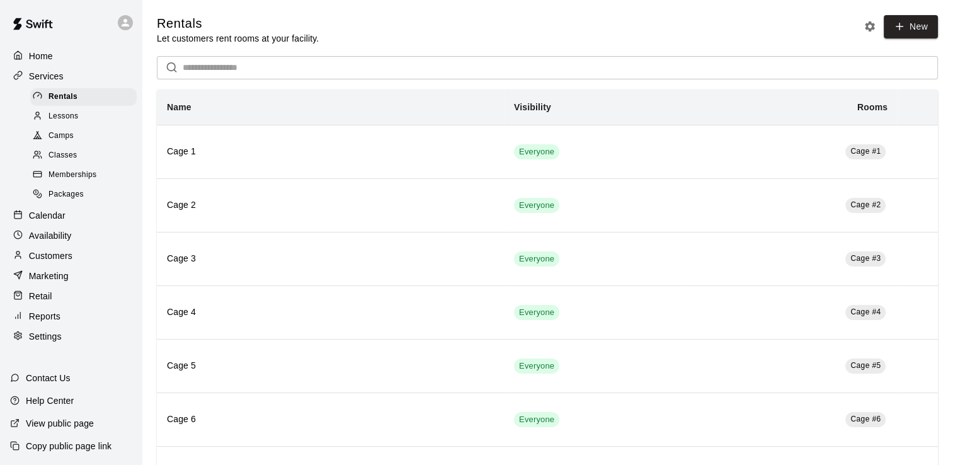
click at [52, 222] on p "Calendar" at bounding box center [47, 215] width 37 height 13
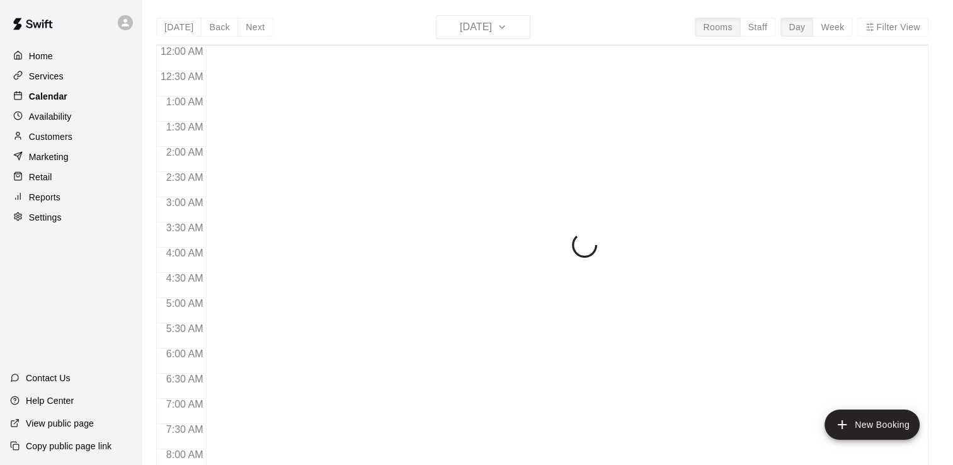
scroll to position [775, 0]
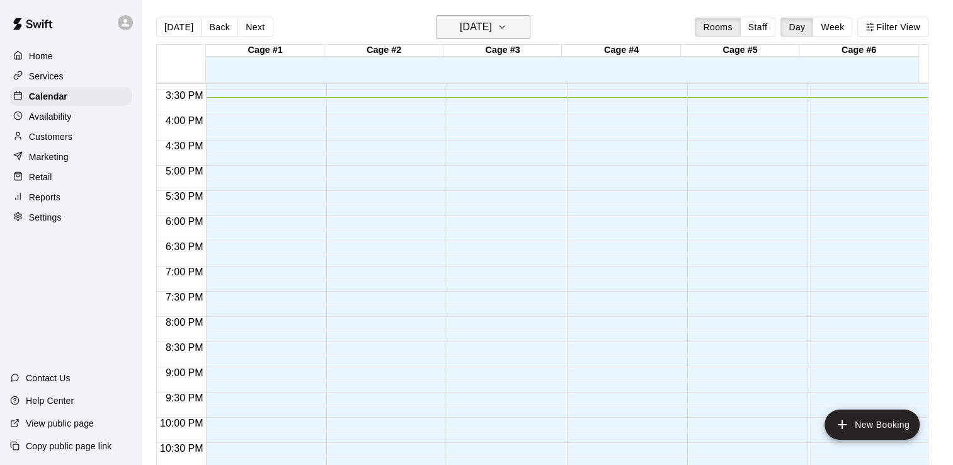
click at [507, 26] on icon "button" at bounding box center [502, 27] width 10 height 15
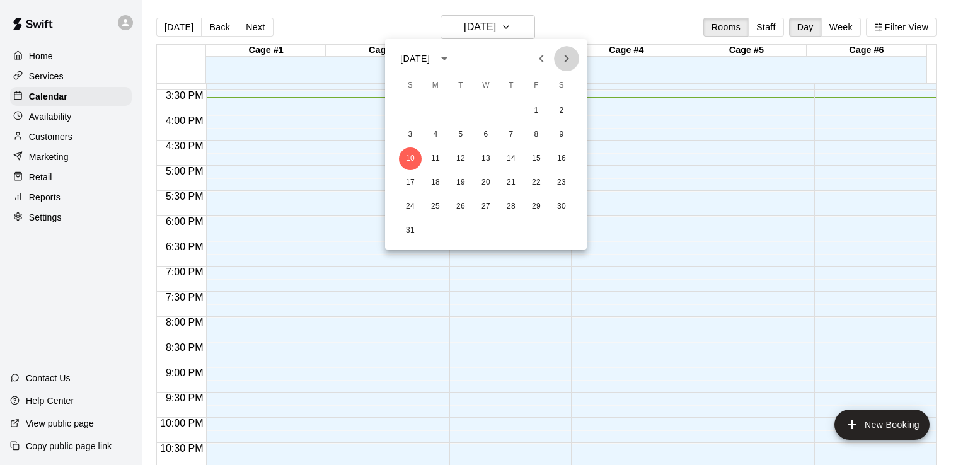
click at [570, 62] on icon "Next month" at bounding box center [566, 58] width 15 height 15
click at [511, 131] on button "11" at bounding box center [511, 134] width 23 height 23
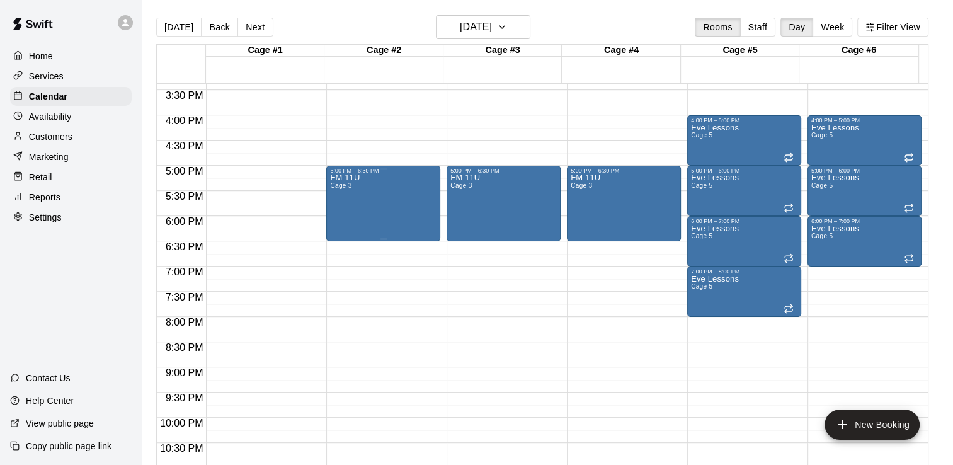
click at [376, 173] on div "5:00 PM – 6:30 PM" at bounding box center [383, 171] width 106 height 6
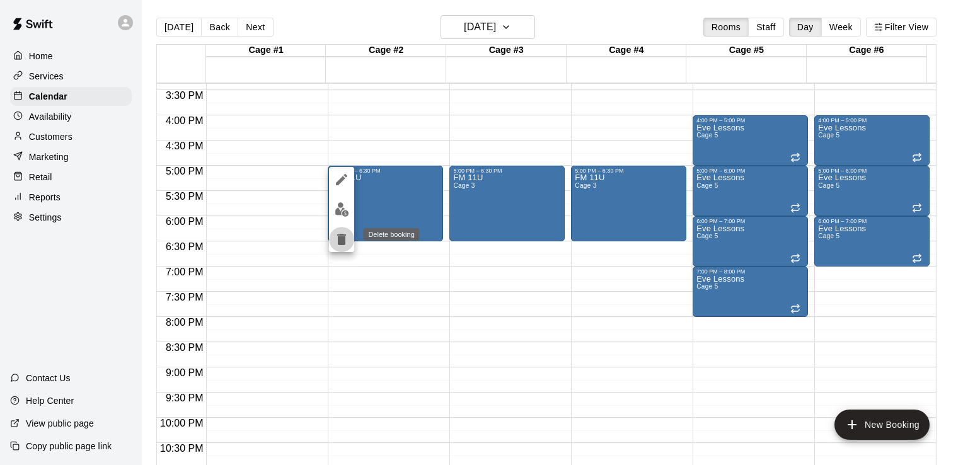
click at [340, 234] on icon "delete" at bounding box center [341, 239] width 9 height 11
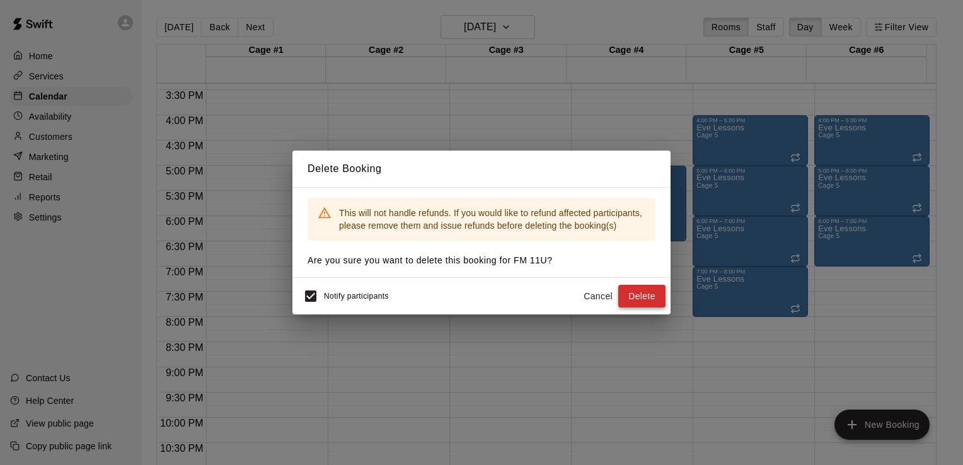
click at [633, 295] on button "Delete" at bounding box center [641, 296] width 47 height 23
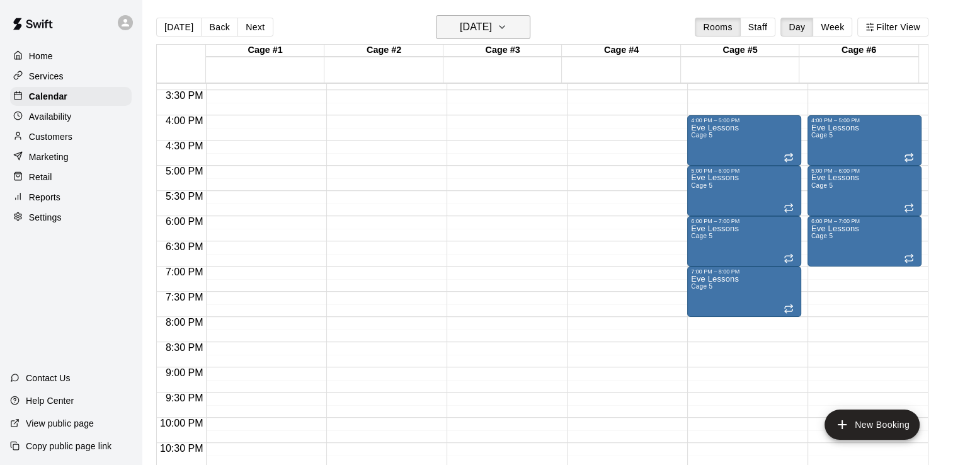
click at [507, 30] on icon "button" at bounding box center [502, 27] width 10 height 15
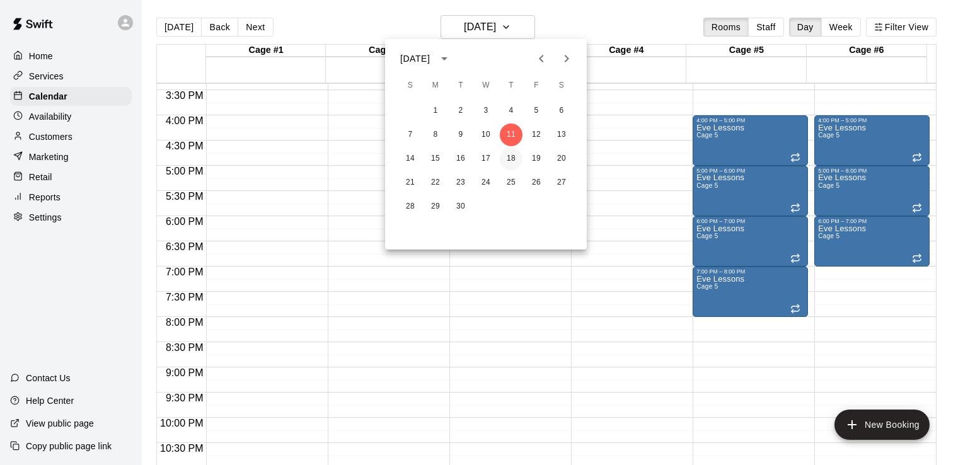
click at [509, 159] on button "18" at bounding box center [511, 158] width 23 height 23
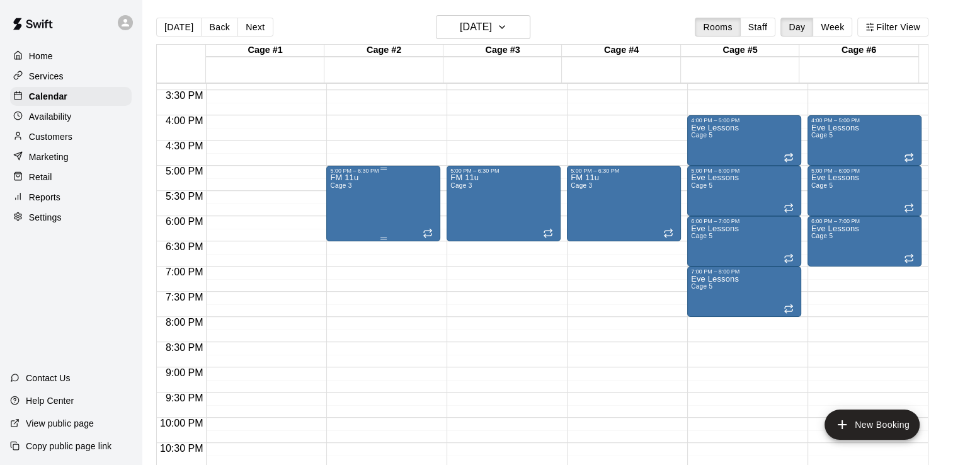
click at [433, 193] on div "FM 11u Cage 3" at bounding box center [383, 406] width 106 height 465
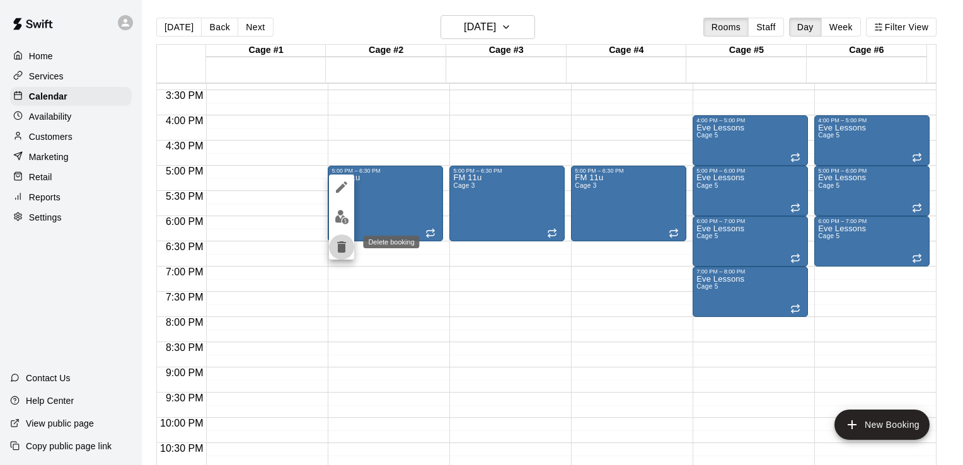
click at [344, 248] on icon "delete" at bounding box center [341, 246] width 9 height 11
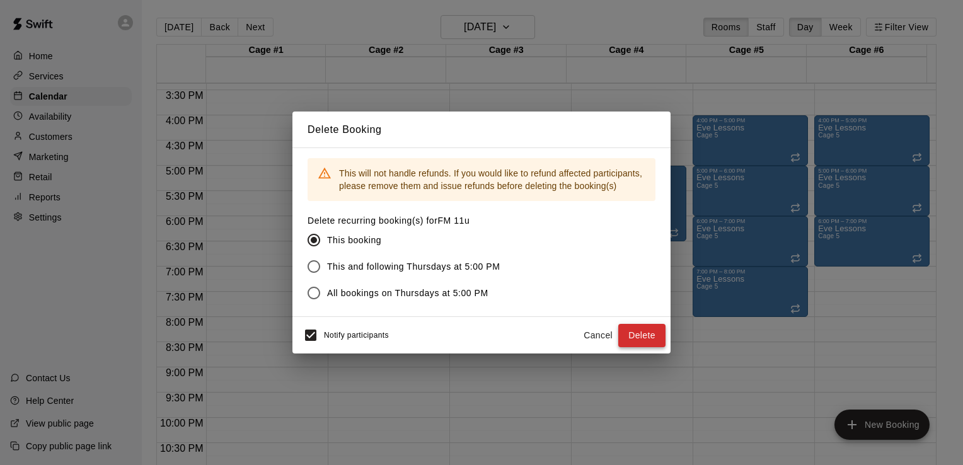
click at [629, 330] on button "Delete" at bounding box center [641, 335] width 47 height 23
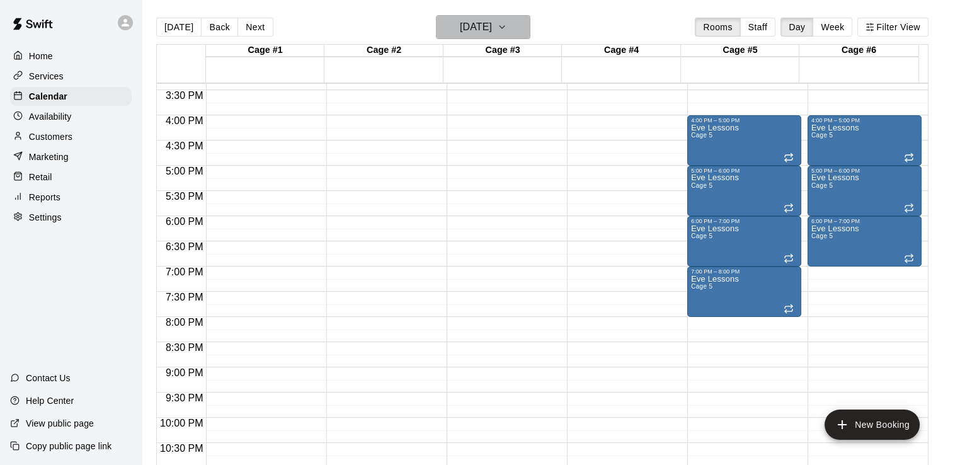
click at [507, 25] on icon "button" at bounding box center [502, 27] width 10 height 15
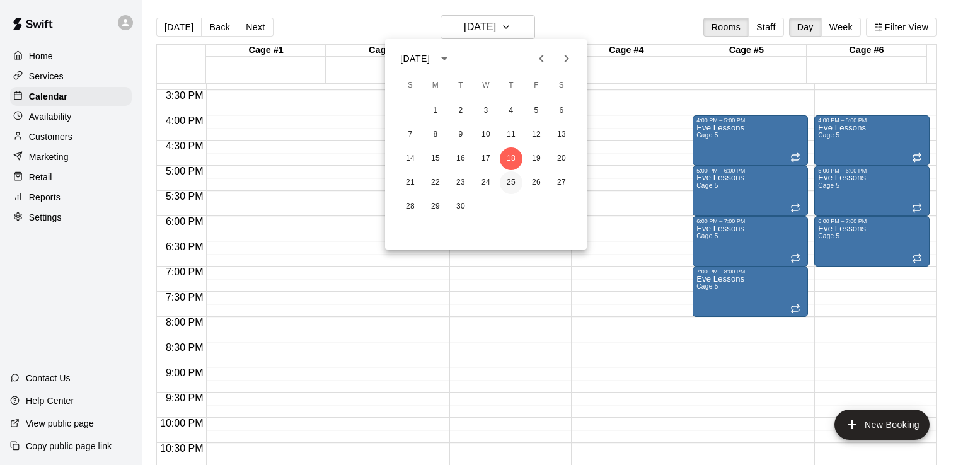
click at [508, 180] on button "25" at bounding box center [511, 182] width 23 height 23
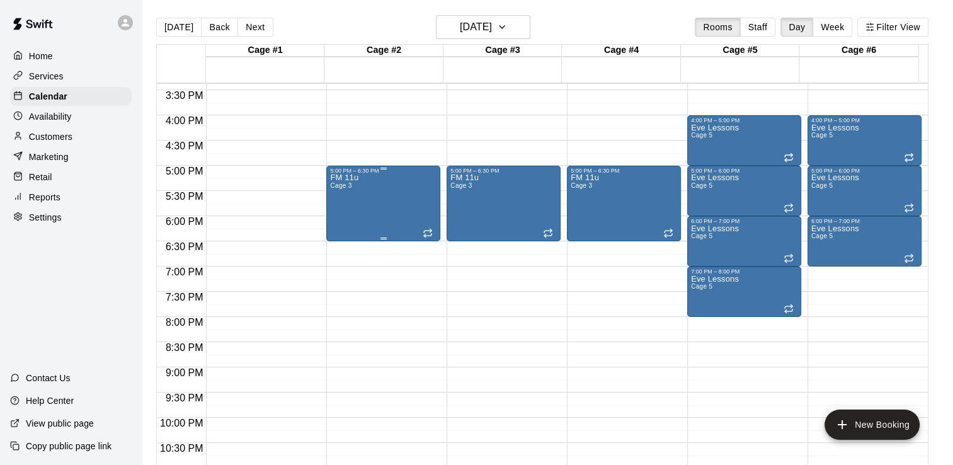
click at [391, 176] on div "FM 11u Cage 3" at bounding box center [383, 406] width 106 height 465
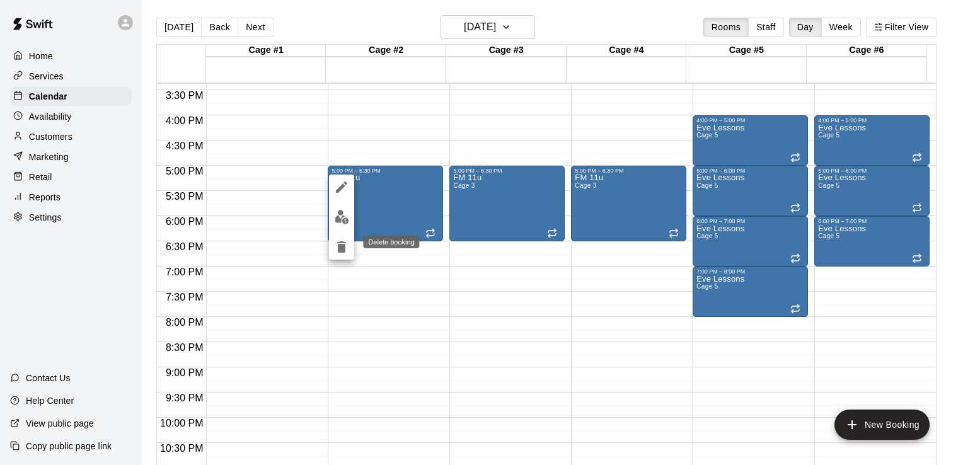
click at [342, 248] on icon "delete" at bounding box center [341, 246] width 9 height 11
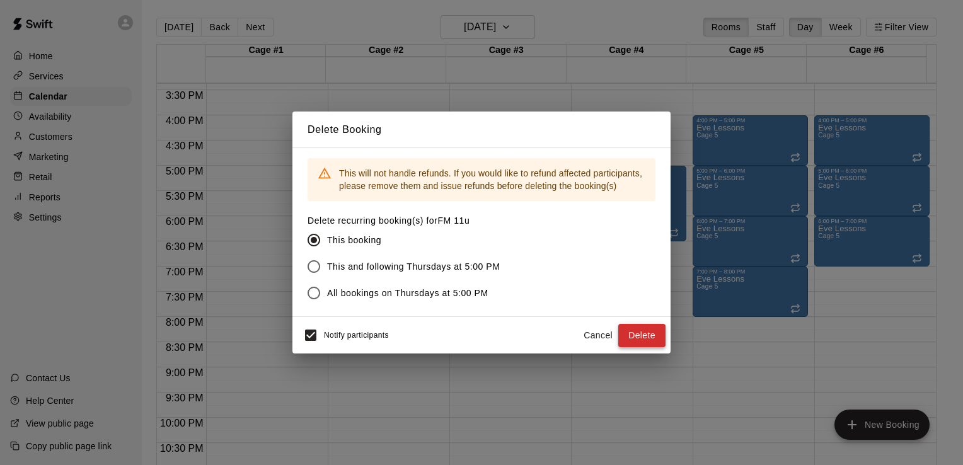
click at [631, 331] on button "Delete" at bounding box center [641, 335] width 47 height 23
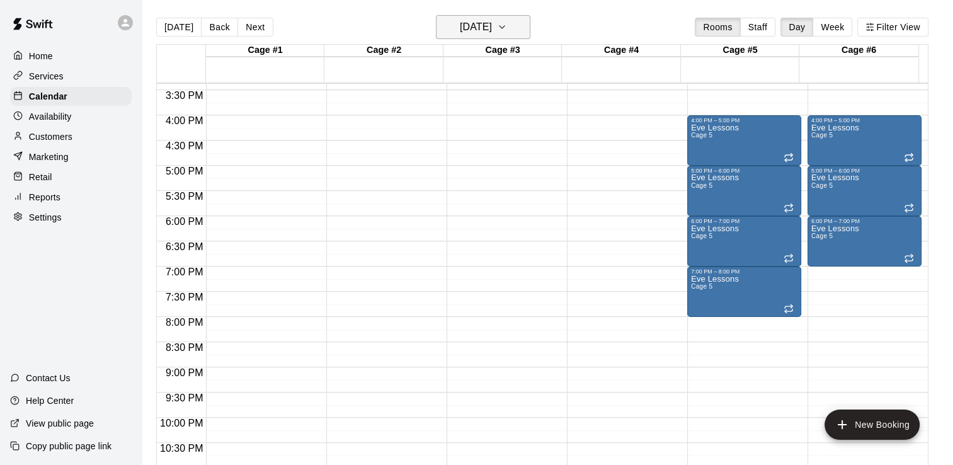
click at [507, 26] on icon "button" at bounding box center [502, 27] width 10 height 15
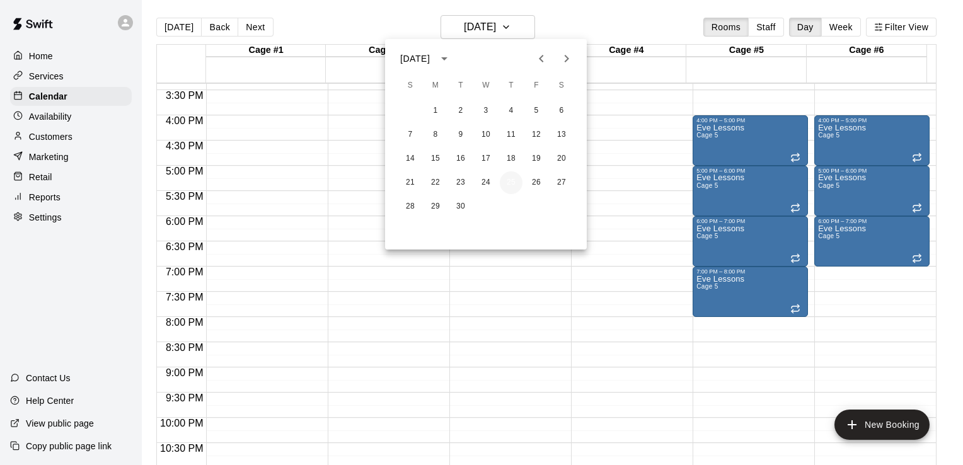
click at [515, 181] on button "25" at bounding box center [511, 182] width 23 height 23
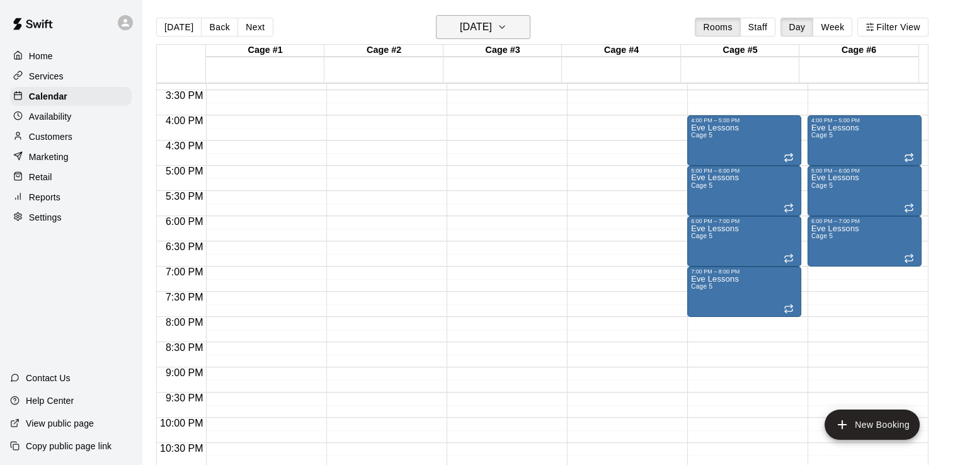
click at [507, 32] on icon "button" at bounding box center [502, 27] width 10 height 15
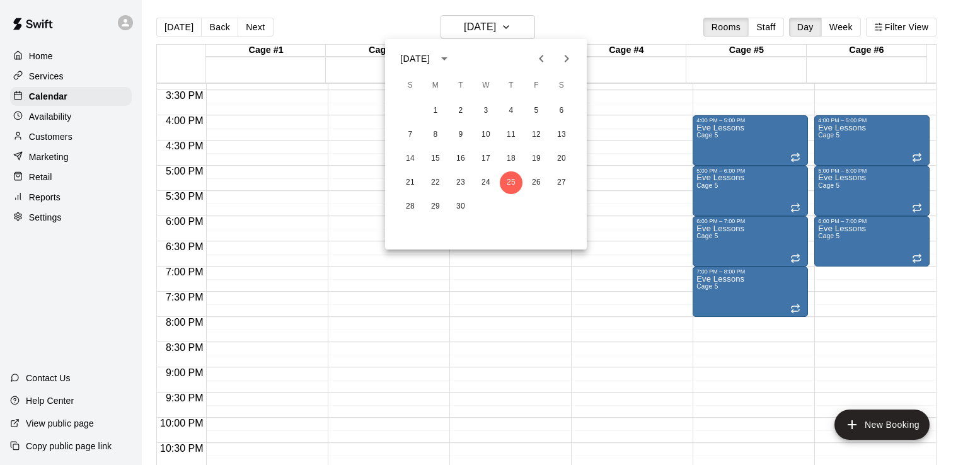
click at [557, 60] on button "Next month" at bounding box center [566, 58] width 25 height 25
click at [507, 109] on button "2" at bounding box center [511, 111] width 23 height 23
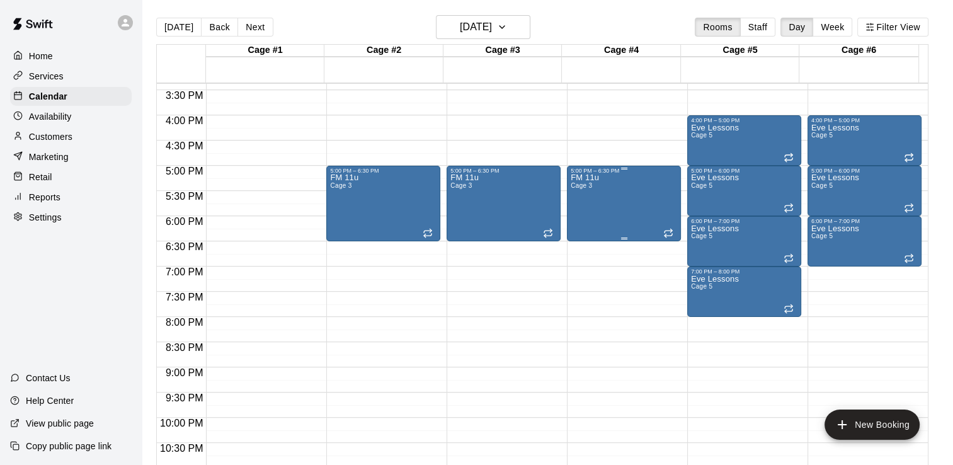
click at [591, 178] on p "FM 11u" at bounding box center [585, 178] width 28 height 0
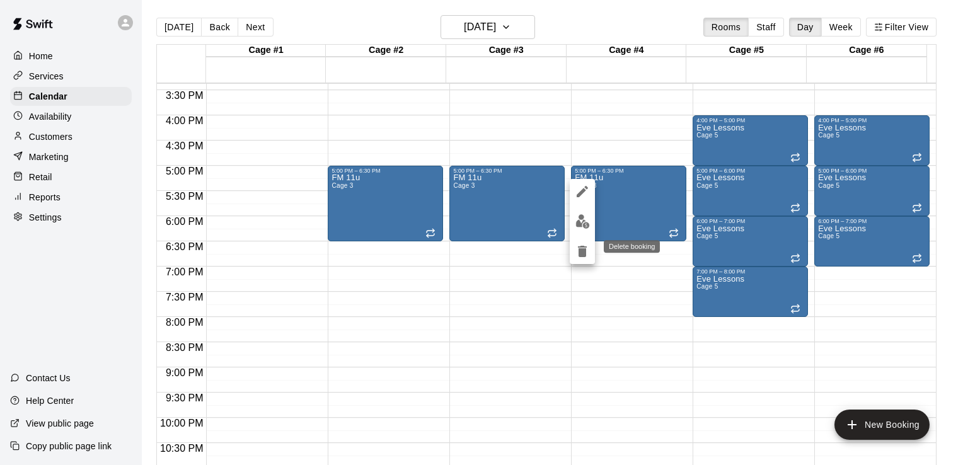
click at [580, 251] on icon "delete" at bounding box center [582, 251] width 9 height 11
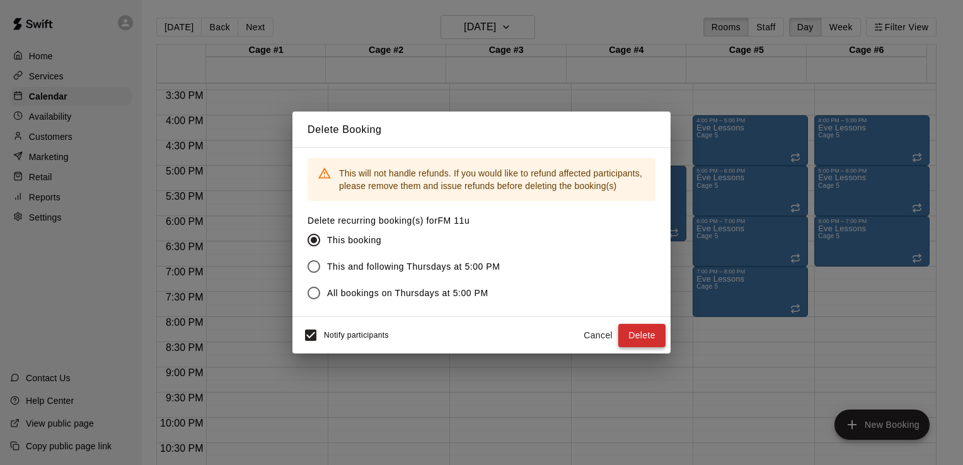
click at [634, 334] on button "Delete" at bounding box center [641, 335] width 47 height 23
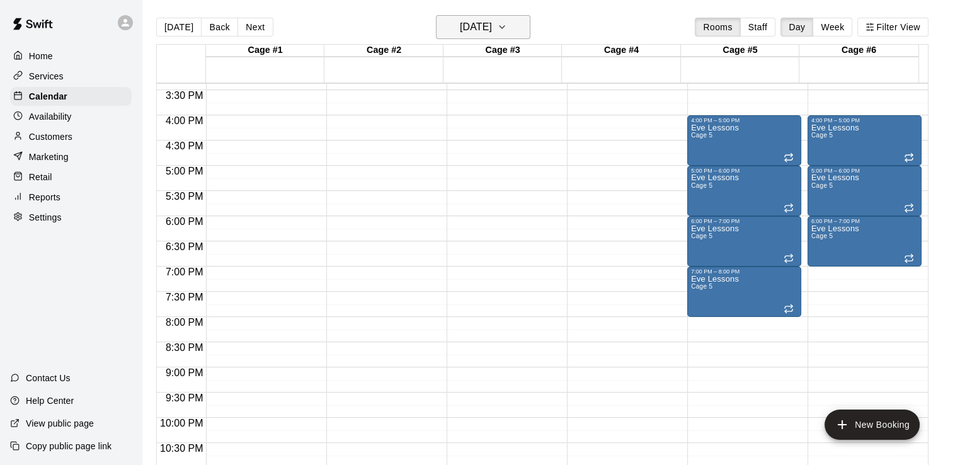
click at [505, 26] on icon "button" at bounding box center [502, 27] width 5 height 3
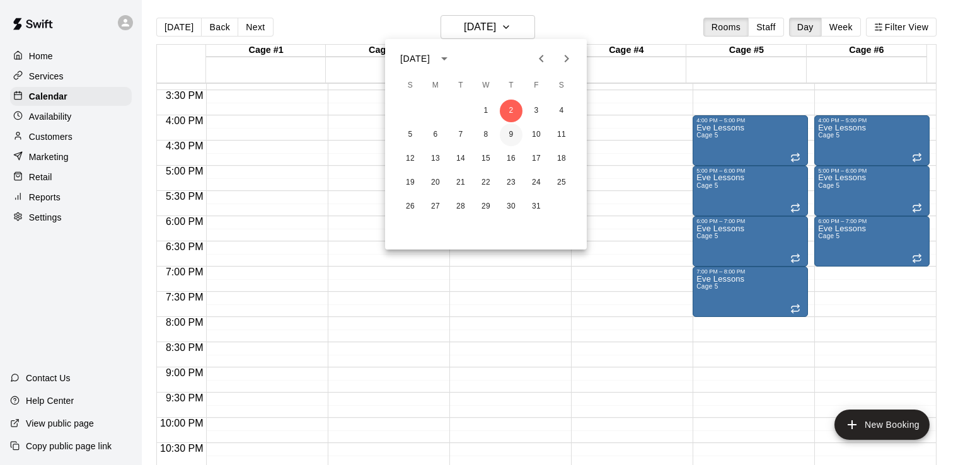
click at [513, 132] on button "9" at bounding box center [511, 134] width 23 height 23
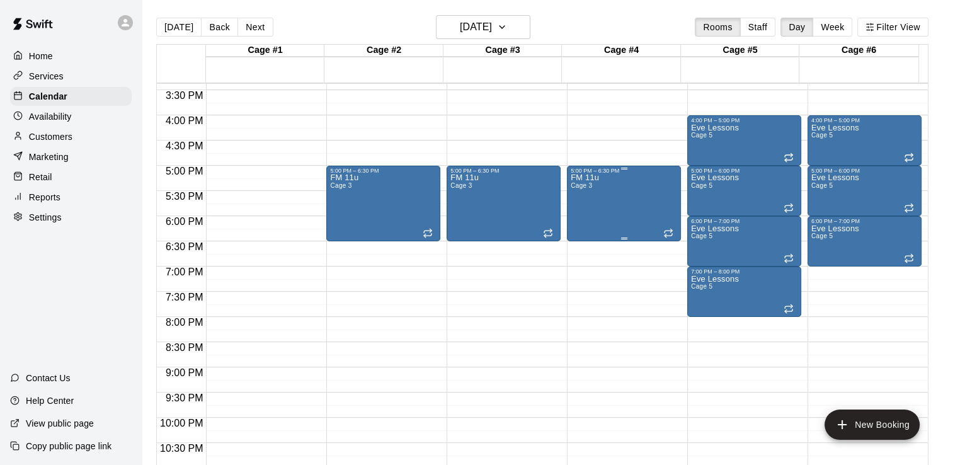
click at [580, 183] on span "Cage 3" at bounding box center [581, 185] width 21 height 7
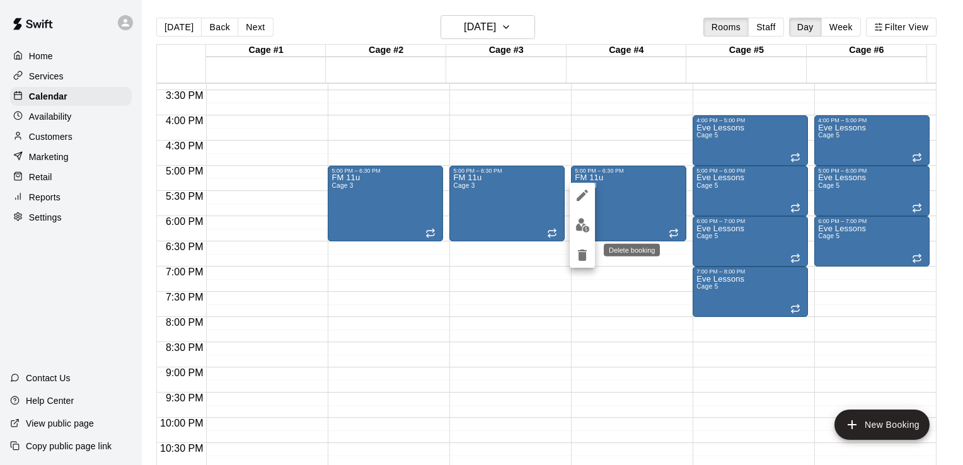
click at [578, 254] on icon "delete" at bounding box center [582, 254] width 9 height 11
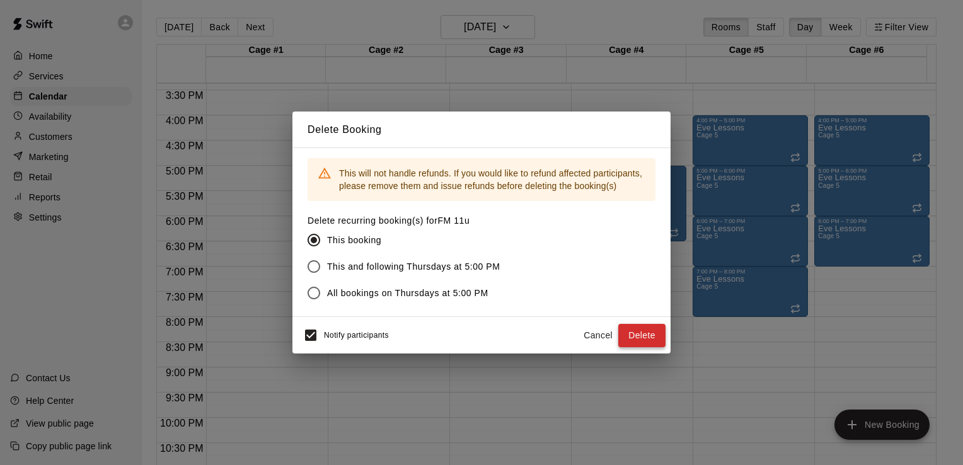
click at [648, 339] on button "Delete" at bounding box center [641, 335] width 47 height 23
